Goal: Task Accomplishment & Management: Complete application form

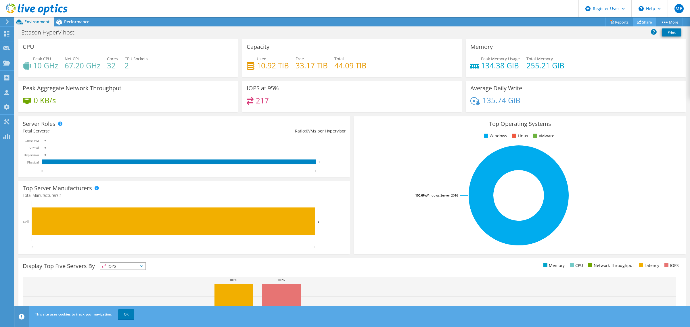
click at [637, 21] on use at bounding box center [639, 22] width 4 height 4
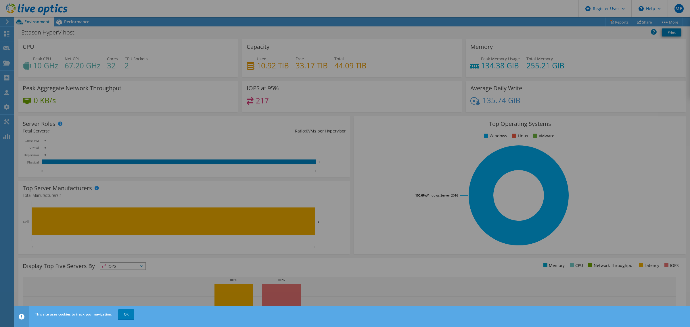
click at [556, 36] on div at bounding box center [345, 163] width 690 height 293
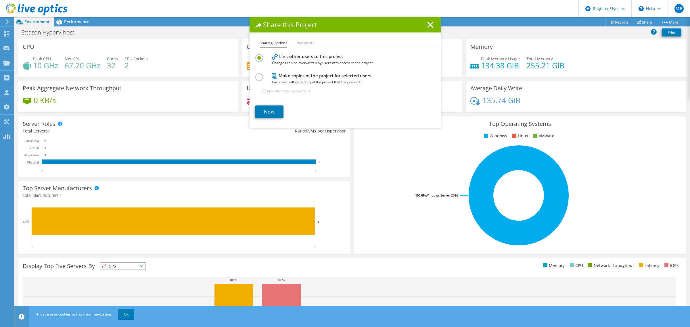
click at [5, 57] on div "Share this Project Sharing Options Recipients Link other users to this project …" at bounding box center [345, 163] width 690 height 293
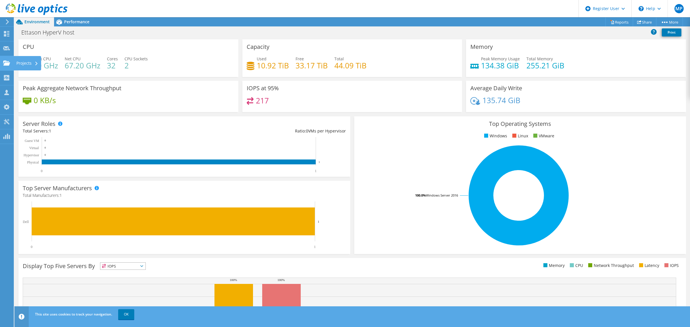
click at [8, 60] on icon at bounding box center [6, 62] width 7 height 5
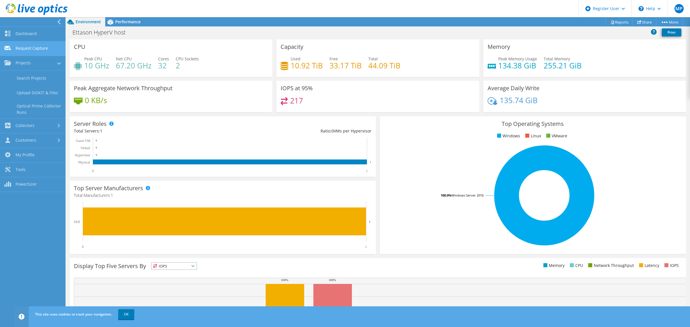
click at [35, 49] on link "Request Capture" at bounding box center [33, 48] width 66 height 15
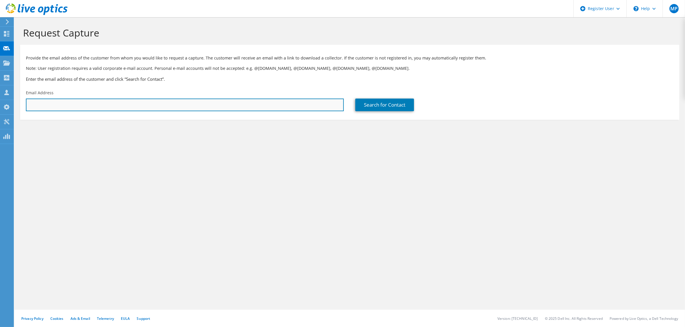
click at [97, 101] on input "text" at bounding box center [185, 105] width 318 height 13
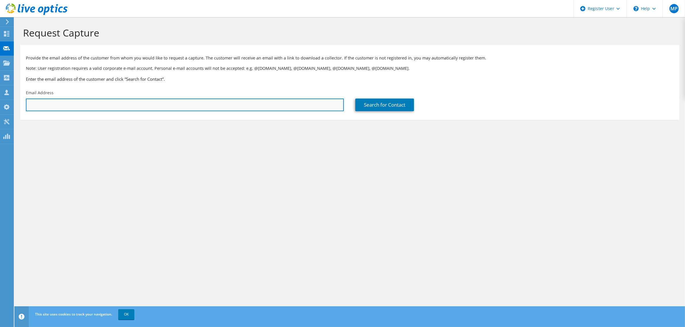
click at [258, 105] on input "text" at bounding box center [185, 105] width 318 height 13
paste input "adam.m@hlw.org.au"
type input "adam.m@hlw.org.au"
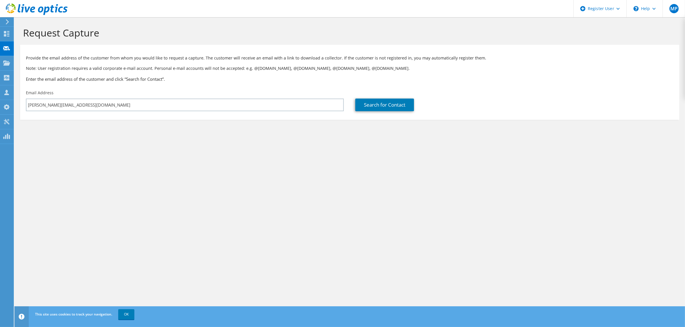
click at [271, 134] on section "Request Capture Provide the email address of the customer from whom you would l…" at bounding box center [349, 82] width 670 height 131
click at [363, 106] on link "Search for Contact" at bounding box center [384, 105] width 59 height 13
type input "HEALTHY LAND AND WATER LTD"
type input "Adam"
type input "m"
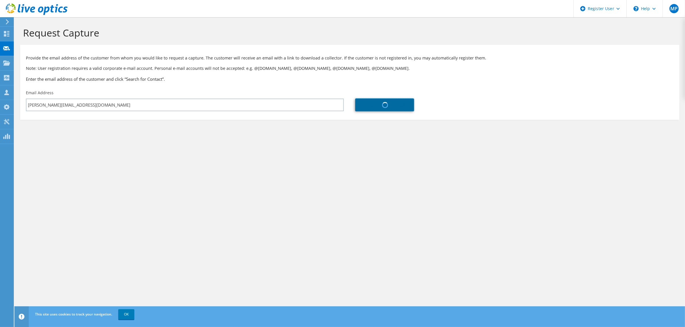
type input "[GEOGRAPHIC_DATA]"
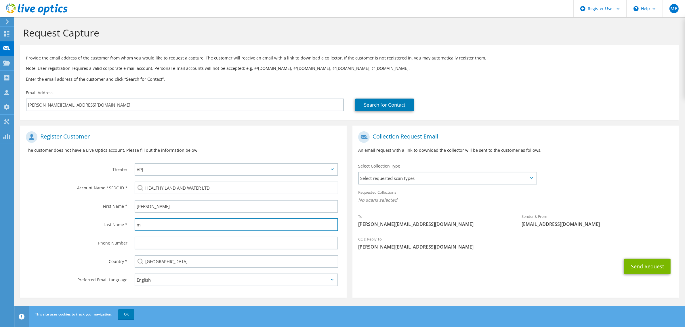
click at [265, 219] on input "m" at bounding box center [236, 225] width 203 height 13
type input "M"
drag, startPoint x: 513, startPoint y: 97, endPoint x: 516, endPoint y: 111, distance: 13.9
click at [514, 97] on div "Search for Contact" at bounding box center [513, 100] width 329 height 27
click at [483, 181] on span "Select requested scan types" at bounding box center [447, 179] width 177 height 12
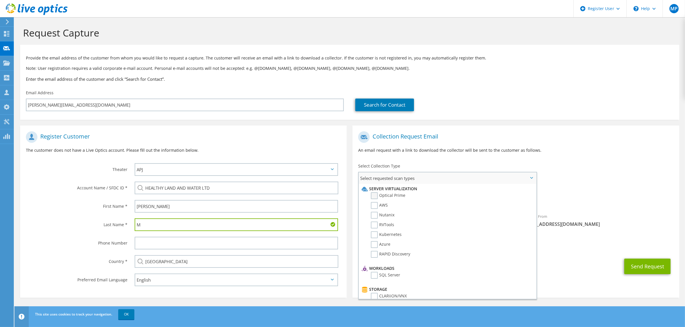
click at [377, 198] on label "Optical Prime" at bounding box center [388, 195] width 35 height 7
click at [0, 0] on input "Optical Prime" at bounding box center [0, 0] width 0 height 0
click at [619, 164] on div "To adam.m@hlw.org.au Sender & From liveoptics@liveoptics.com" at bounding box center [515, 182] width 326 height 106
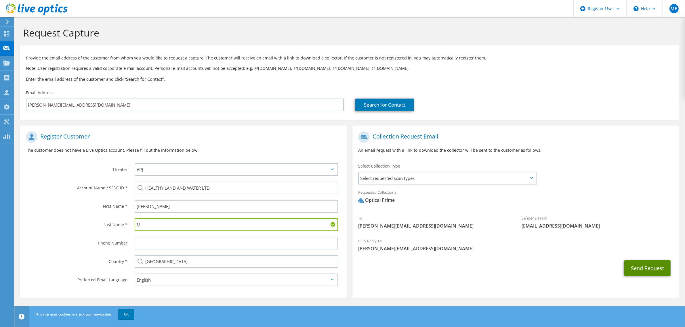
click at [636, 263] on button "Send Request" at bounding box center [647, 269] width 46 height 16
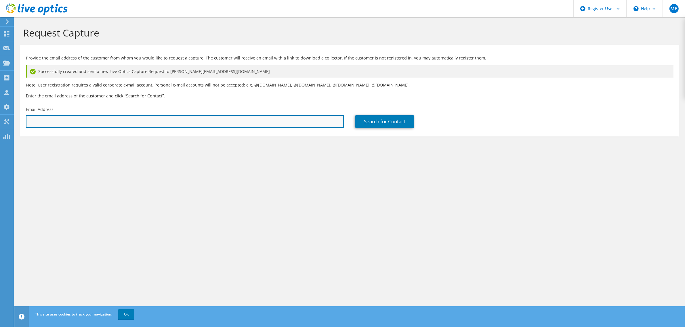
click at [220, 127] on input "text" at bounding box center [185, 121] width 318 height 13
paste input "[PERSON_NAME][EMAIL_ADDRESS][DOMAIN_NAME]"
click at [38, 121] on input "[PERSON_NAME][EMAIL_ADDRESS][DOMAIN_NAME]" at bounding box center [185, 121] width 318 height 13
type input "[PERSON_NAME][EMAIL_ADDRESS][DOMAIN_NAME]"
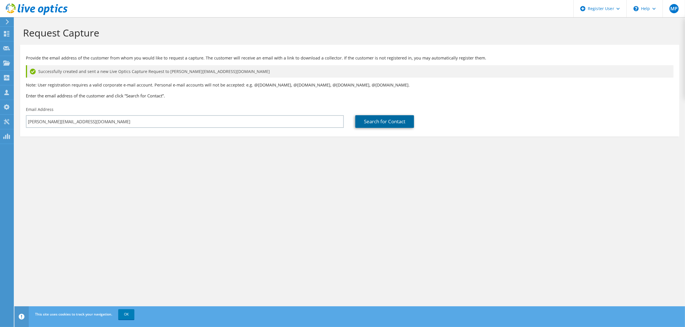
click at [380, 120] on link "Search for Contact" at bounding box center [384, 121] width 59 height 13
type input "HEALTHY LAND AND WATER LTD"
type input "[PERSON_NAME]"
type input "[GEOGRAPHIC_DATA]"
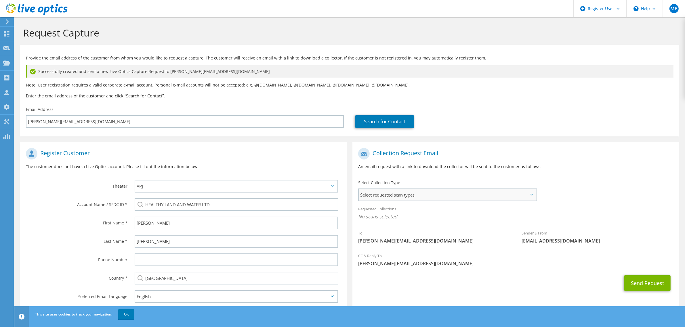
drag, startPoint x: 499, startPoint y: 194, endPoint x: 487, endPoint y: 202, distance: 14.7
click at [499, 193] on span "Select requested scan types" at bounding box center [447, 195] width 177 height 12
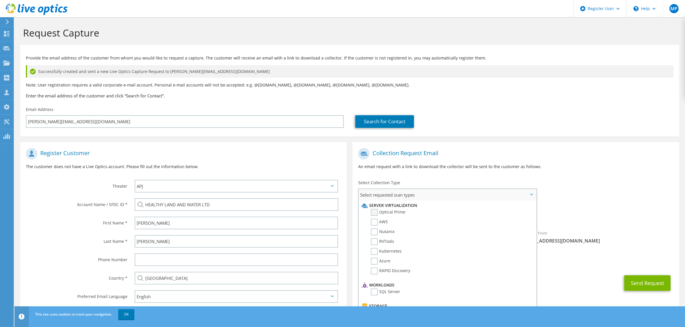
click at [374, 213] on label "Optical Prime" at bounding box center [388, 212] width 35 height 7
click at [0, 0] on input "Optical Prime" at bounding box center [0, 0] width 0 height 0
click at [600, 201] on div "To [PERSON_NAME][EMAIL_ADDRESS][DOMAIN_NAME] Sender & From [EMAIL_ADDRESS][DOMA…" at bounding box center [515, 198] width 326 height 106
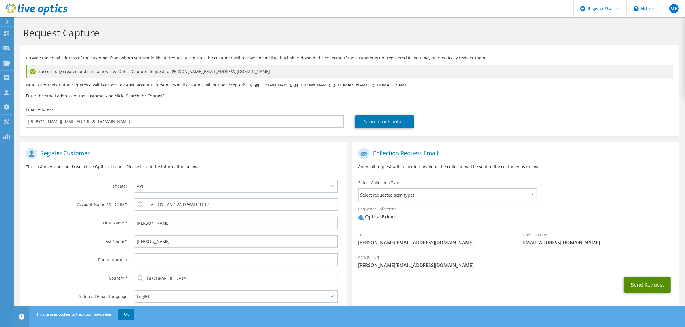
click at [645, 287] on button "Send Request" at bounding box center [647, 285] width 46 height 16
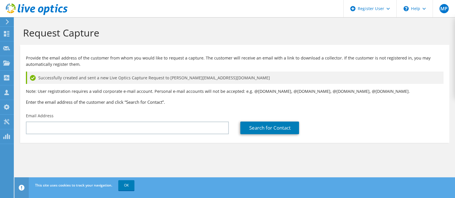
click at [110, 134] on div "Email Address" at bounding box center [127, 123] width 214 height 27
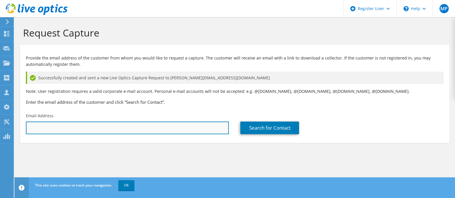
click at [112, 127] on input "text" at bounding box center [127, 128] width 203 height 13
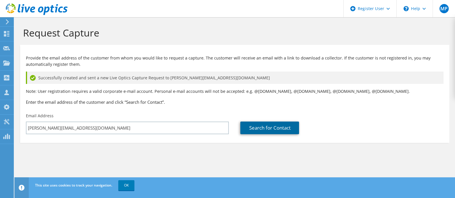
click at [271, 126] on link "Search for Contact" at bounding box center [269, 128] width 59 height 13
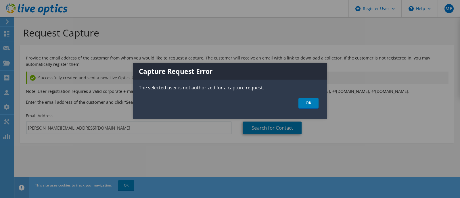
click at [313, 95] on div "Capture Request Error The selected user is not authorized for a capture request…" at bounding box center [230, 91] width 194 height 56
click at [309, 100] on link "OK" at bounding box center [308, 103] width 20 height 11
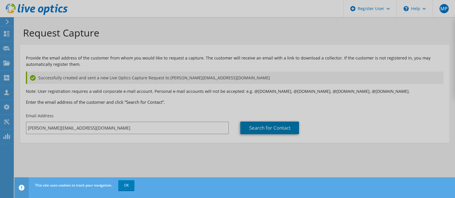
click at [217, 121] on div at bounding box center [227, 99] width 455 height 198
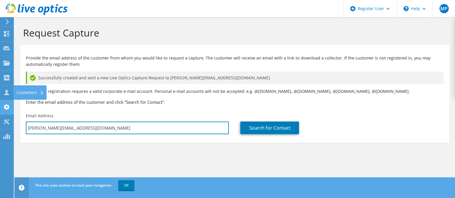
drag, startPoint x: 197, startPoint y: 129, endPoint x: 0, endPoint y: 101, distance: 199.3
click at [0, 101] on div "MP Dell User Michael Prountzos Michael.Prountzos@dell.com Dell My Profile Log O…" at bounding box center [227, 99] width 455 height 198
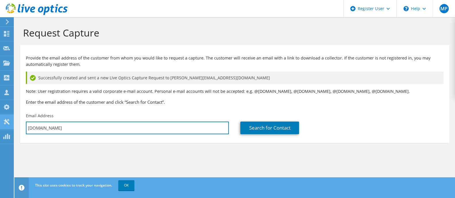
drag, startPoint x: 63, startPoint y: 128, endPoint x: 5, endPoint y: 127, distance: 58.4
click at [5, 127] on div "MP Dell User Michael Prountzos Michael.Prountzos@dell.com Dell My Profile Log O…" at bounding box center [227, 99] width 455 height 198
drag, startPoint x: 58, startPoint y: 127, endPoint x: 7, endPoint y: 115, distance: 52.9
click at [7, 115] on div "MP Dell User Michael Prountzos Michael.Prountzos@dell.com Dell My Profile Log O…" at bounding box center [227, 99] width 455 height 198
type input "michael.p"
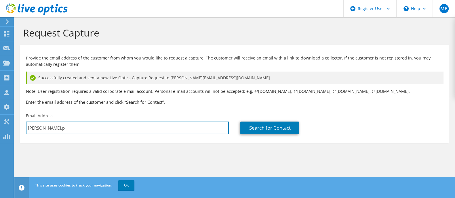
drag, startPoint x: 58, startPoint y: 127, endPoint x: 24, endPoint y: 129, distance: 34.6
click at [24, 129] on div "Email Address michael.p" at bounding box center [127, 123] width 214 height 27
click at [43, 130] on input "text" at bounding box center [127, 128] width 203 height 13
type input "mark.bretherton@maribyrnong.vic.gov.au"
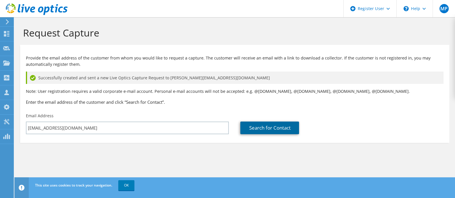
click at [250, 123] on link "Search for Contact" at bounding box center [269, 128] width 59 height 13
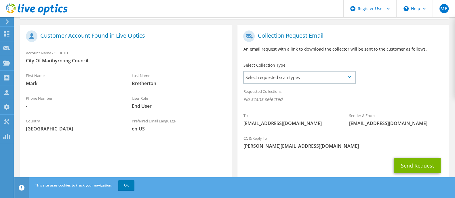
scroll to position [124, 0]
click at [286, 77] on span "Select requested scan types" at bounding box center [299, 77] width 111 height 12
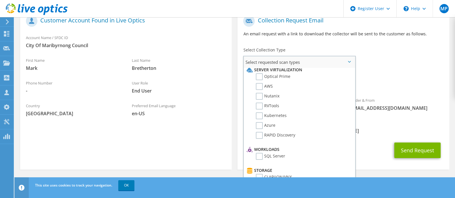
scroll to position [0, 0]
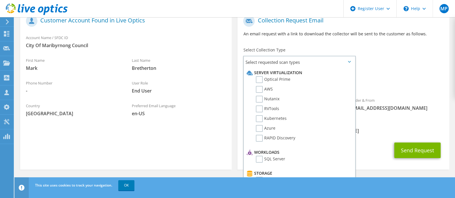
click at [372, 70] on div "Requested Collections No scans selected" at bounding box center [342, 80] width 211 height 21
